Goal: Task Accomplishment & Management: Manage account settings

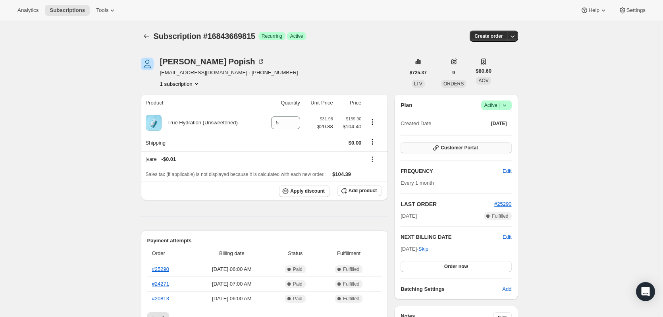
click at [463, 149] on span "Customer Portal" at bounding box center [459, 148] width 37 height 6
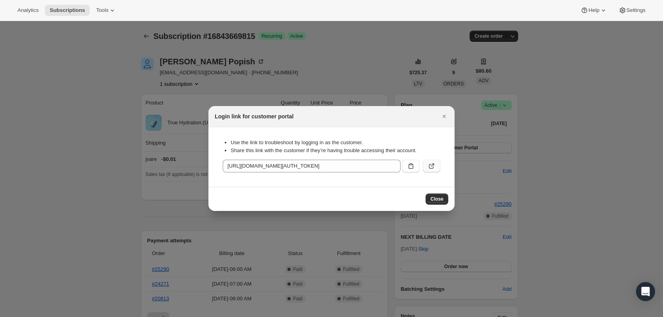
click at [432, 166] on icon ":rbk:" at bounding box center [432, 165] width 3 height 3
click at [442, 112] on button "Close" at bounding box center [444, 116] width 11 height 11
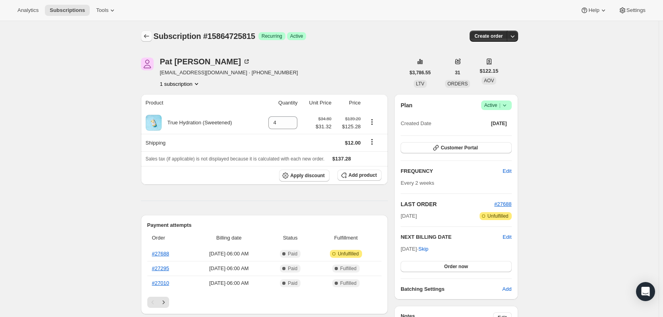
click at [146, 35] on icon "Subscriptions" at bounding box center [147, 36] width 8 height 8
click at [173, 84] on button "1 subscription" at bounding box center [180, 84] width 40 height 8
click at [162, 253] on link "#27688" at bounding box center [160, 254] width 17 height 6
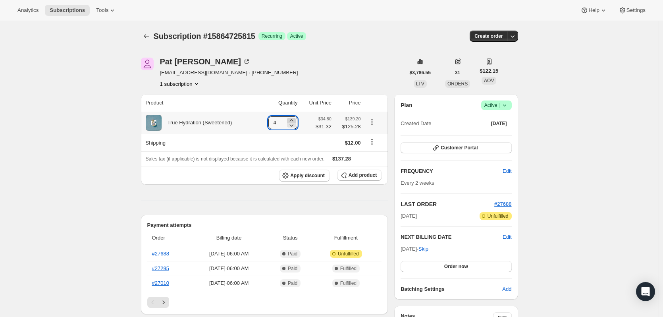
click at [293, 120] on icon at bounding box center [292, 120] width 4 height 2
type input "5"
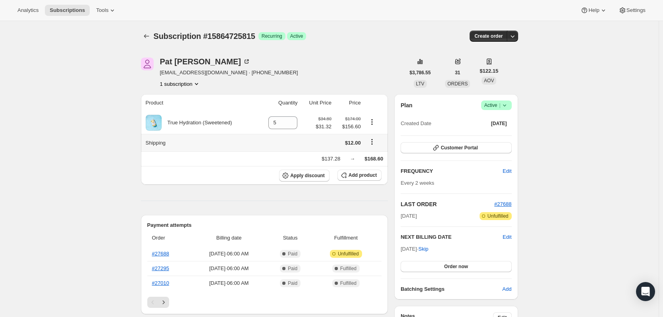
click at [376, 142] on icon "Shipping actions" at bounding box center [372, 142] width 8 height 8
click at [376, 158] on span "Edit shipping rate" at bounding box center [373, 157] width 40 height 6
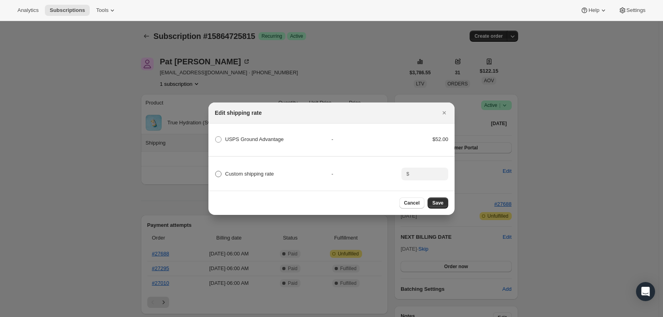
click at [226, 171] on span "Custom shipping rate" at bounding box center [249, 174] width 49 height 6
click at [216, 171] on input "Custom shipping rate" at bounding box center [215, 171] width 0 height 0
radio input "true"
click at [420, 174] on input ":rb5:" at bounding box center [424, 174] width 25 height 13
type input "15.00"
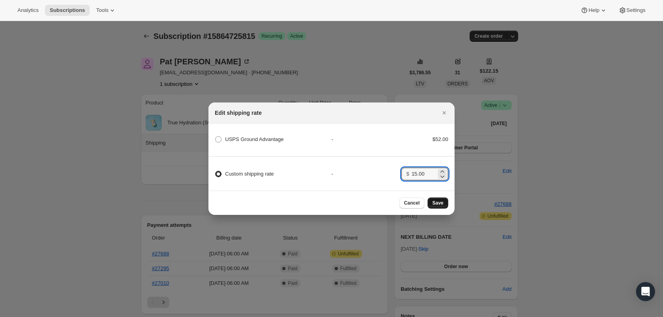
click at [442, 201] on button "Save" at bounding box center [438, 202] width 21 height 11
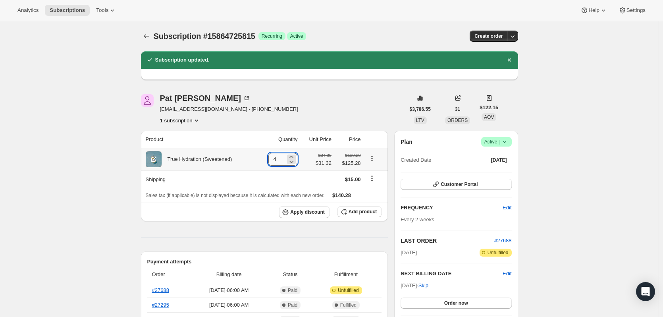
click at [282, 158] on input "4" at bounding box center [276, 159] width 17 height 13
click at [292, 156] on icon at bounding box center [291, 157] width 8 height 8
type input "5"
